Goal: Obtain resource: Obtain resource

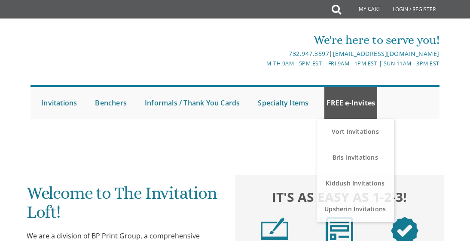
scroll to position [44, 0]
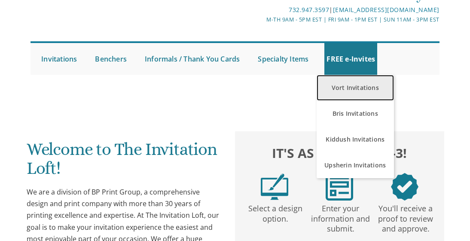
click at [345, 89] on link "Vort Invitations" at bounding box center [355, 88] width 77 height 26
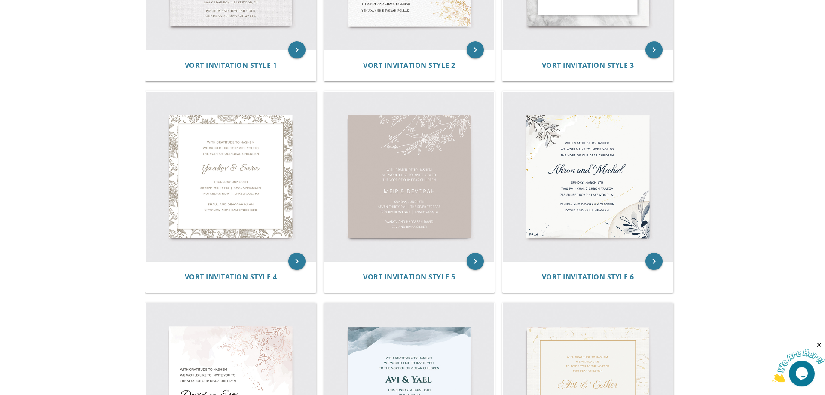
scroll to position [306, 0]
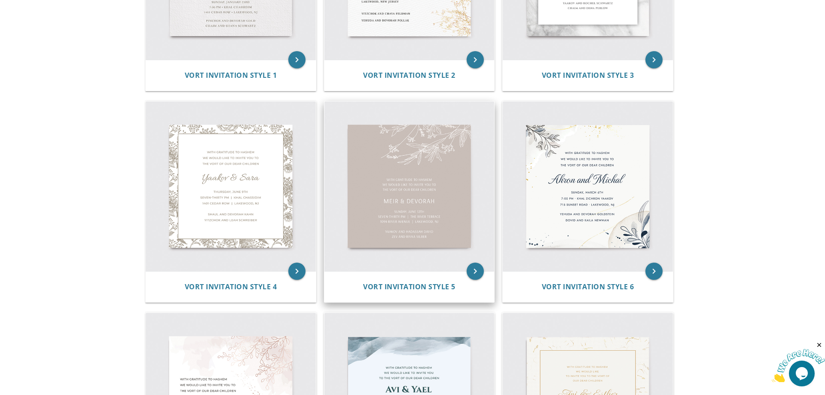
click at [434, 200] on img at bounding box center [410, 186] width 170 height 170
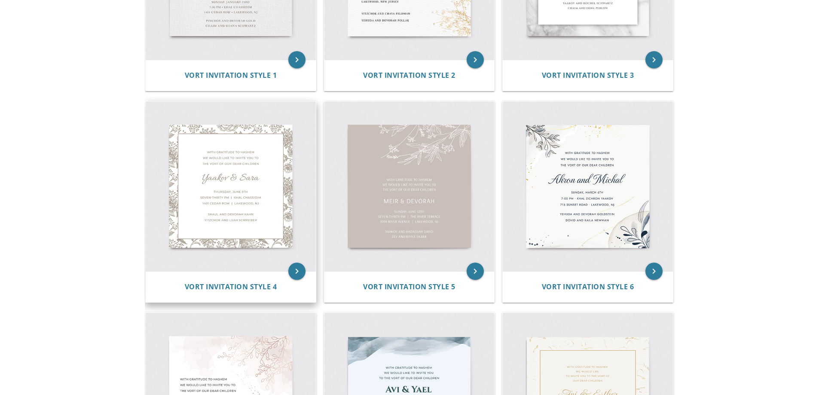
scroll to position [306, 0]
click at [277, 204] on img at bounding box center [231, 186] width 170 height 170
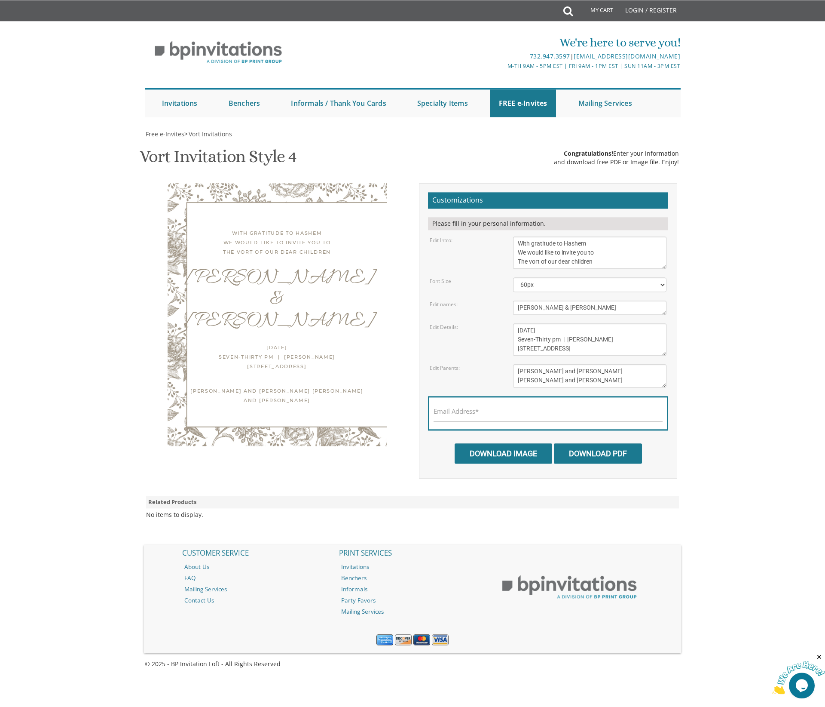
scroll to position [88, 0]
drag, startPoint x: 565, startPoint y: 221, endPoint x: 456, endPoint y: 221, distance: 109.2
click at [513, 300] on textarea "Yaakov & Sara" at bounding box center [590, 307] width 154 height 14
type textarea "Avromi & Leah"
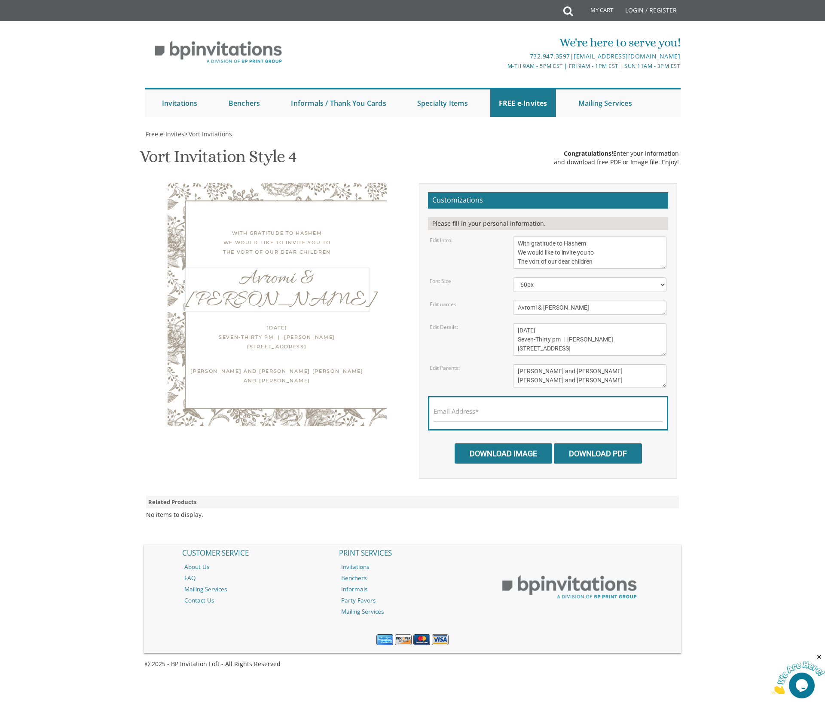
click at [547, 323] on textarea "Thursday, June 9th Seven-Thirty pm | Khal Chassidim 1401 Cedar Row | Lakewood, …" at bounding box center [590, 339] width 154 height 32
click at [522, 323] on textarea "Thursday, June 9th Seven-Thirty pm | Khal Chassidim 1401 Cedar Row | Lakewood, …" at bounding box center [590, 339] width 154 height 32
click at [549, 323] on textarea "Thursday, June 9th Seven-Thirty pm | Khal Chassidim 1401 Cedar Row | Lakewood, …" at bounding box center [590, 339] width 154 height 32
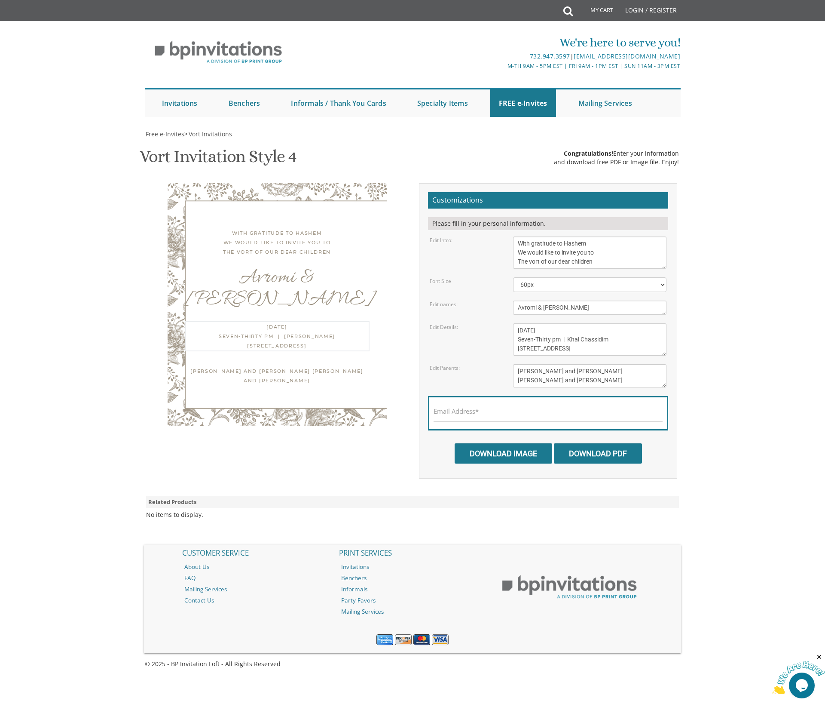
click at [549, 323] on textarea "Thursday, June 9th Seven-Thirty pm | Khal Chassidim 1401 Cedar Row | Lakewood, …" at bounding box center [590, 339] width 154 height 32
click at [553, 323] on textarea "Thursday, June 9th Seven-Thirty pm | Khal Chassidim 1401 Cedar Row | Lakewood, …" at bounding box center [590, 339] width 154 height 32
drag, startPoint x: 549, startPoint y: 245, endPoint x: 573, endPoint y: 245, distance: 23.6
click at [573, 323] on textarea "Thursday, June 9th Seven-Thirty pm | Khal Chassidim 1401 Cedar Row | Lakewood, …" at bounding box center [590, 339] width 154 height 32
drag, startPoint x: 571, startPoint y: 253, endPoint x: 608, endPoint y: 253, distance: 37.4
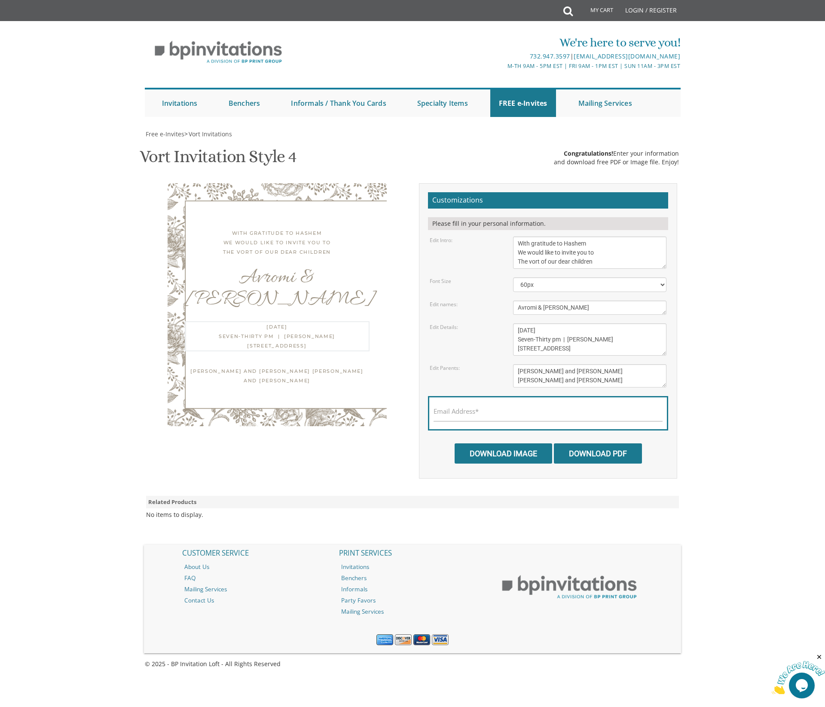
click at [608, 323] on textarea "Thursday, June 9th Seven-Thirty pm | Khal Chassidim 1401 Cedar Row | Lakewood, …" at bounding box center [590, 339] width 154 height 32
drag, startPoint x: 560, startPoint y: 261, endPoint x: 499, endPoint y: 262, distance: 61.0
click at [513, 323] on textarea "Thursday, June 9th Seven-Thirty pm | Khal Chassidim 1401 Cedar Row | Lakewood, …" at bounding box center [590, 339] width 154 height 32
type textarea "Monday, September 15th Seven-Thirty pm | Shagas Aryeh Hall 975 Cross Street | L…"
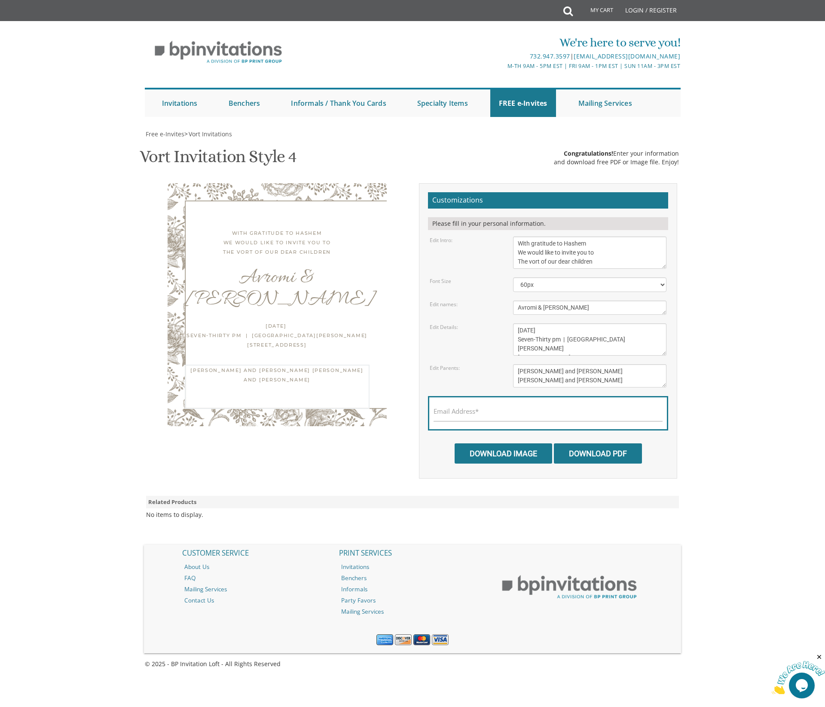
drag, startPoint x: 518, startPoint y: 196, endPoint x: 593, endPoint y: 194, distance: 75.3
click at [593, 364] on textarea "Shaul and Devorah Kahn Yitzchok and Leah Schreiber" at bounding box center [590, 375] width 154 height 23
click at [618, 364] on textarea "Shaul and Devorah Kahn Yitzchok and Leah Schreiber" at bounding box center [590, 375] width 154 height 23
drag, startPoint x: 600, startPoint y: 206, endPoint x: 439, endPoint y: 194, distance: 160.8
click at [513, 364] on textarea "Shaul and Devorah Kahn Yitzchok and Leah Schreiber" at bounding box center [590, 375] width 154 height 23
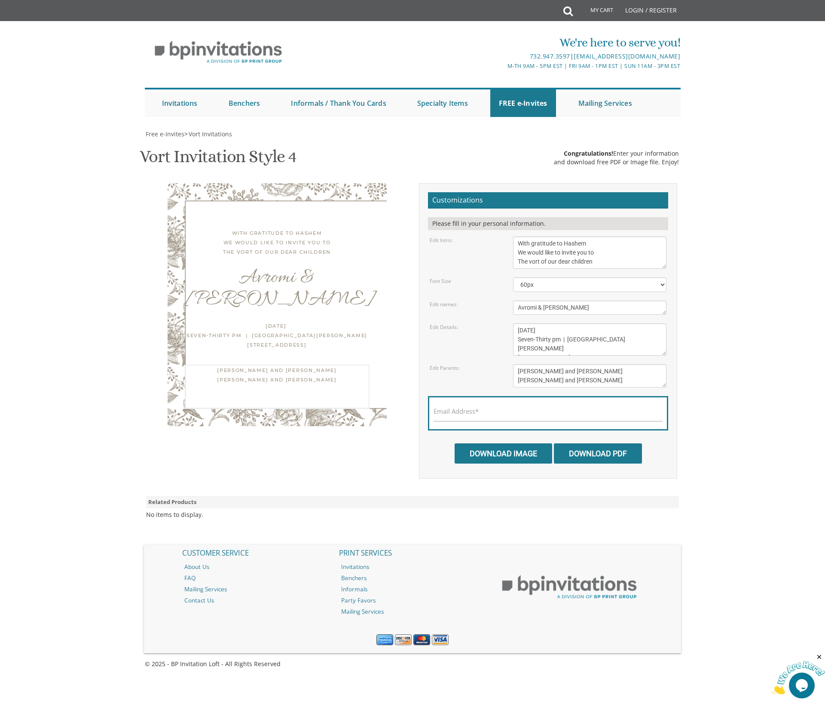
click at [567, 364] on textarea "Shaul and Devorah Kahn Yitzchok and Leah Schreiber" at bounding box center [590, 375] width 154 height 23
type textarea "[PERSON_NAME] and [PERSON_NAME] [PERSON_NAME] and [PERSON_NAME]"
click at [530, 396] on div "Email Address*" at bounding box center [548, 413] width 240 height 34
click at [531, 396] on div "Email Address*" at bounding box center [548, 413] width 240 height 34
click at [531, 411] on input "Email Address*" at bounding box center [548, 416] width 229 height 11
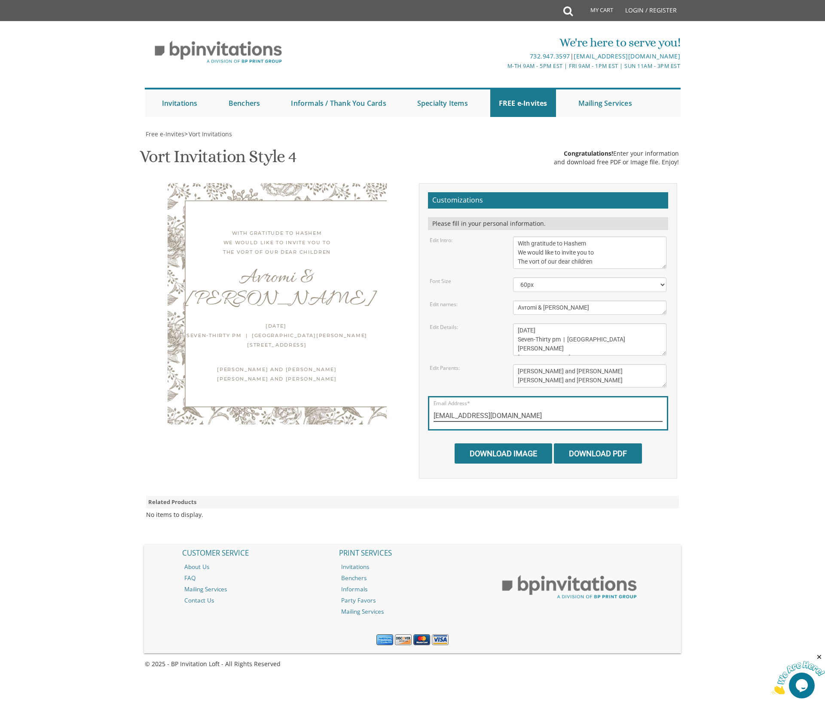
type input "[EMAIL_ADDRESS][DOMAIN_NAME]"
click at [594, 443] on input "Download PDF" at bounding box center [598, 453] width 88 height 20
click at [608, 443] on input "Download PDF" at bounding box center [598, 453] width 88 height 20
click at [513, 277] on select "40px 50px 60px 70px 80px" at bounding box center [590, 284] width 154 height 15
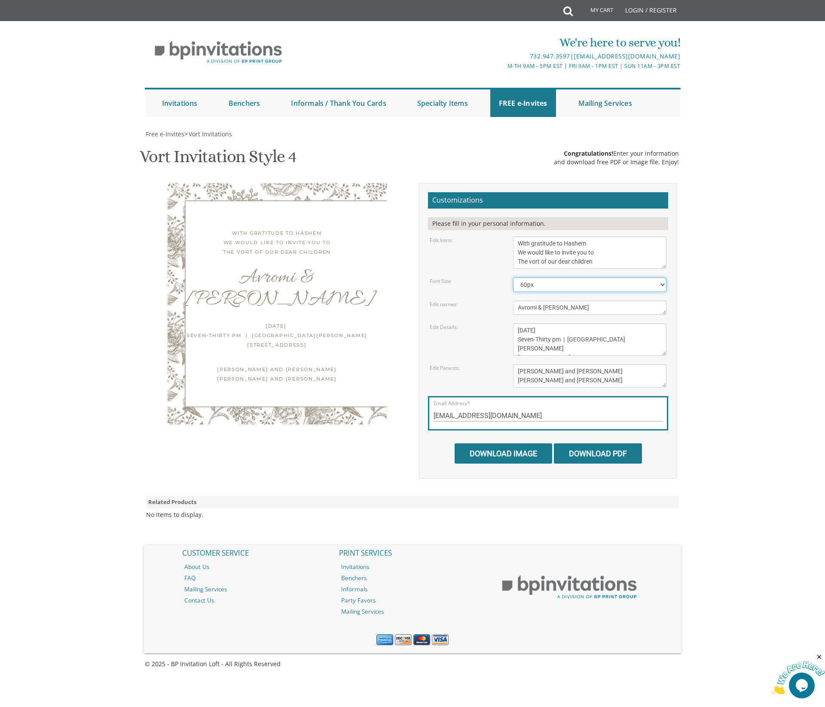
click at [536, 277] on select "40px 50px 60px 70px 80px" at bounding box center [590, 284] width 154 height 15
click at [457, 277] on div "Font Size 40px 50px 60px 70px 80px" at bounding box center [548, 284] width 250 height 15
click at [496, 443] on input "Download Image" at bounding box center [504, 453] width 98 height 20
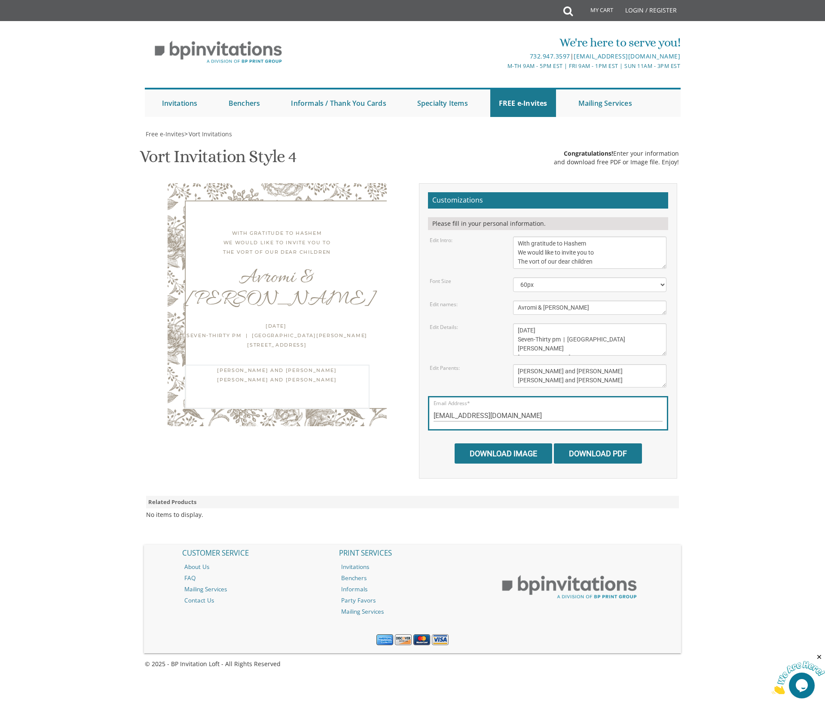
drag, startPoint x: 627, startPoint y: 248, endPoint x: 474, endPoint y: 214, distance: 156.7
click at [513, 364] on textarea "Shaul and Devorah Kahn Yitzchok and Leah Schreiber" at bounding box center [590, 375] width 154 height 23
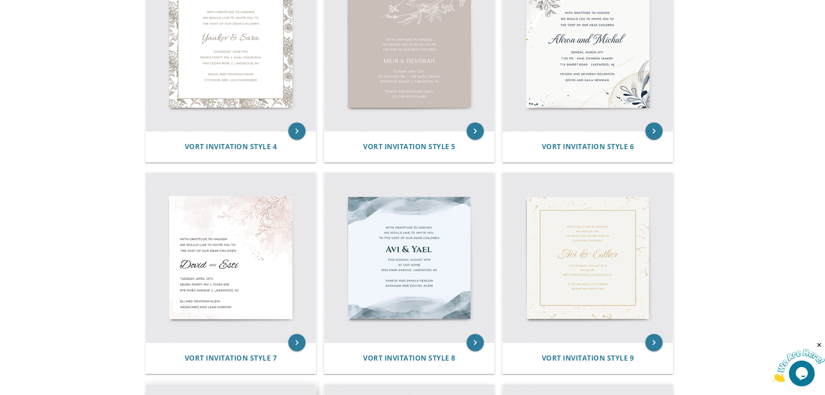
scroll to position [437, 0]
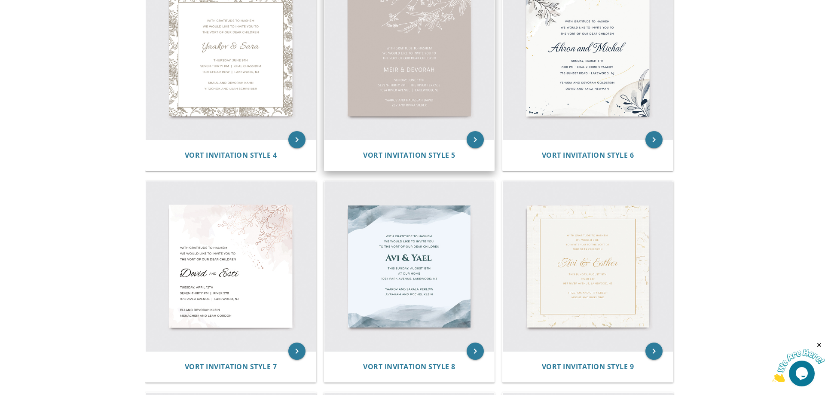
click at [421, 86] on img at bounding box center [410, 55] width 170 height 170
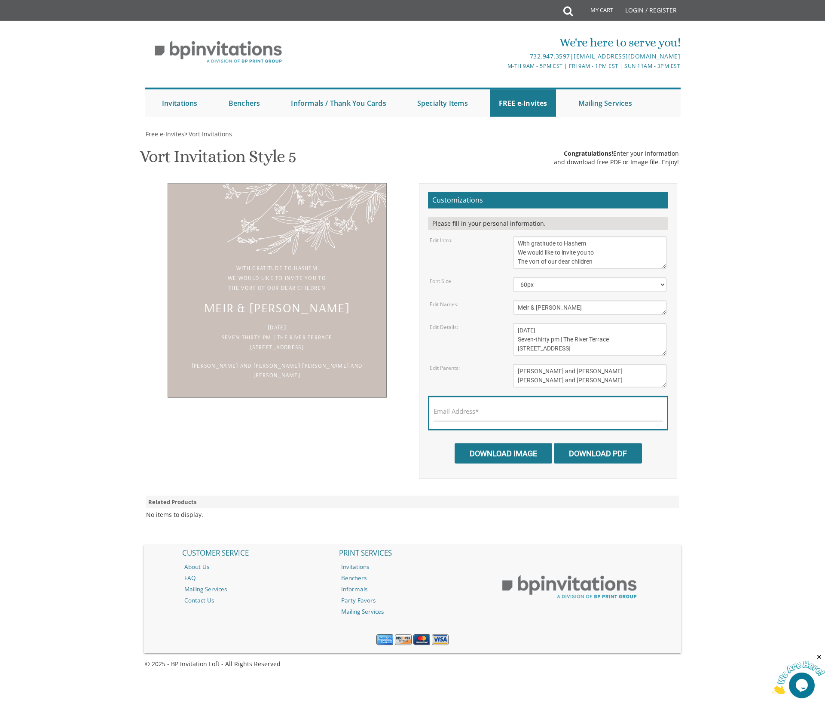
scroll to position [132, 0]
drag, startPoint x: 582, startPoint y: 250, endPoint x: 392, endPoint y: 234, distance: 191.5
click at [513, 364] on textarea "[PERSON_NAME] and [PERSON_NAME] [PERSON_NAME] and [PERSON_NAME]" at bounding box center [590, 375] width 154 height 23
paste textarea "[PERSON_NAME] and [PERSON_NAME] [PERSON_NAME] and [PERSON_NAME]"
type textarea "[PERSON_NAME] and [PERSON_NAME] [PERSON_NAME] and [PERSON_NAME]"
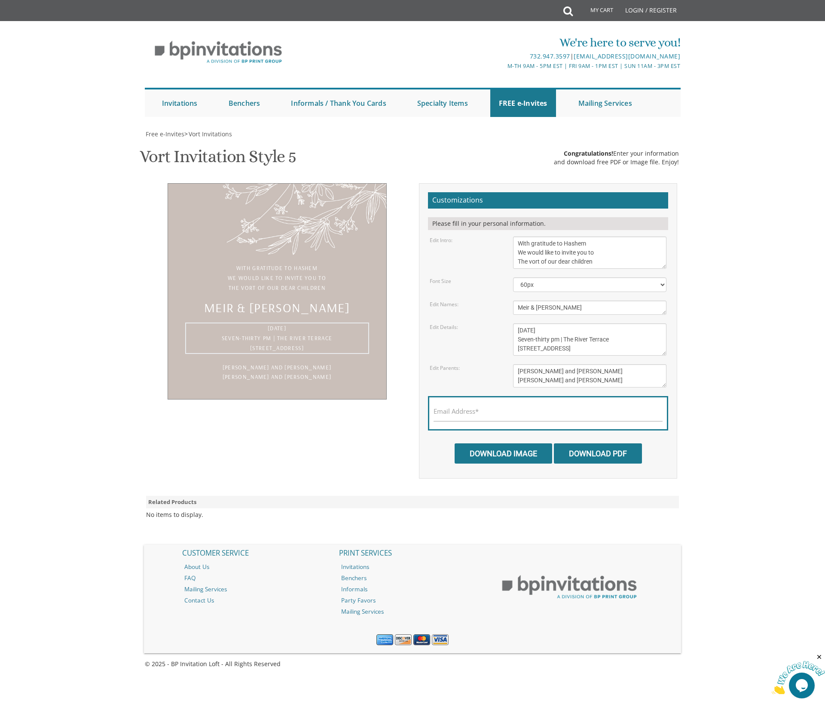
click at [526, 323] on textarea "[DATE] Seven-thirty pm | The River Terrace [STREET_ADDRESS]" at bounding box center [590, 339] width 154 height 32
drag, startPoint x: 569, startPoint y: 208, endPoint x: 637, endPoint y: 208, distance: 68.4
click at [637, 323] on textarea "[DATE] Seven-thirty pm | The River Terrace [STREET_ADDRESS]" at bounding box center [590, 339] width 154 height 32
drag, startPoint x: 517, startPoint y: 218, endPoint x: 567, endPoint y: 218, distance: 49.4
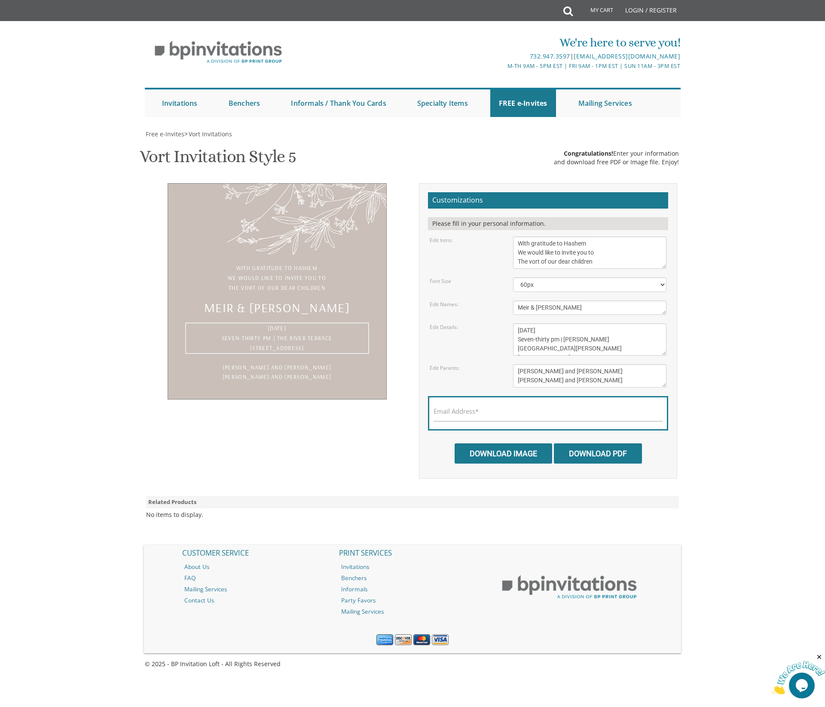
click at [567, 323] on textarea "[DATE] Seven-thirty pm | The River Terrace [STREET_ADDRESS]" at bounding box center [590, 339] width 154 height 32
type textarea "[DATE] Seven-thirty pm | [PERSON_NAME][GEOGRAPHIC_DATA][PERSON_NAME] [STREET_AD…"
drag, startPoint x: 599, startPoint y: 174, endPoint x: 358, endPoint y: 162, distance: 240.6
click at [513, 300] on textarea "Meir & [PERSON_NAME]" at bounding box center [590, 307] width 154 height 14
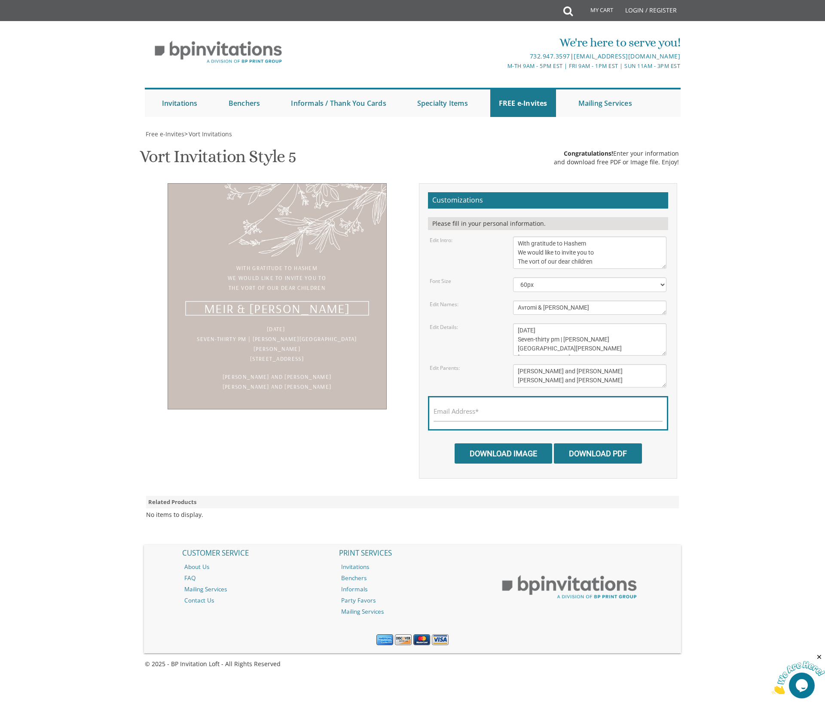
type textarea "Avromi & [PERSON_NAME]"
click at [542, 323] on textarea "[DATE] Seven-thirty pm | The River Terrace [STREET_ADDRESS]" at bounding box center [590, 339] width 154 height 32
type textarea "[DATE], 22nd of Elul, [DATE] Seven-thirty pm | [PERSON_NAME][GEOGRAPHIC_DATA][P…"
click at [553, 411] on input "Email Address*" at bounding box center [548, 416] width 229 height 11
type input "[EMAIL_ADDRESS][DOMAIN_NAME]"
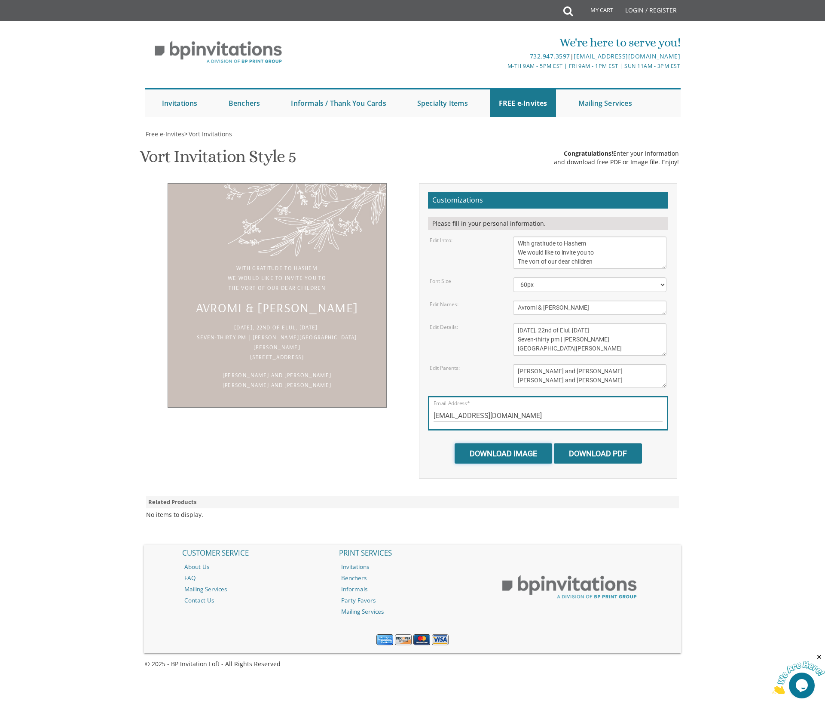
click at [514, 443] on input "Download Image" at bounding box center [504, 453] width 98 height 20
